Goal: Transaction & Acquisition: Purchase product/service

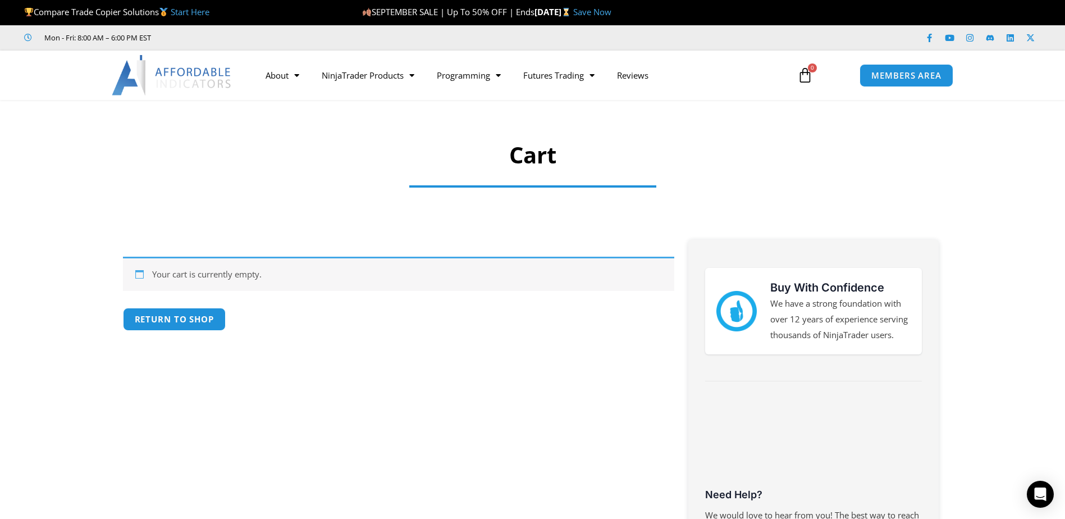
click at [0, 0] on div "Close this module SAVE 20% NOW Are you ready to take NinjaTrader to the next le…" at bounding box center [0, 0] width 0 height 0
click at [194, 83] on img at bounding box center [172, 75] width 121 height 40
